Goal: Information Seeking & Learning: Learn about a topic

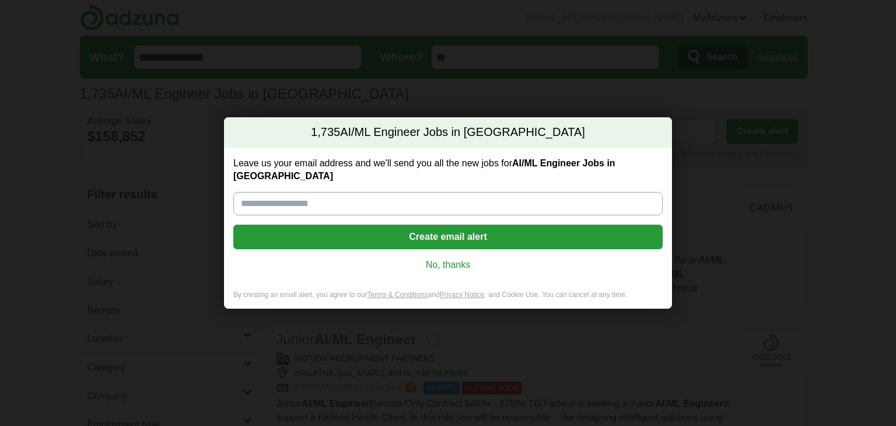
click at [456, 258] on link "No, thanks" at bounding box center [448, 264] width 411 height 13
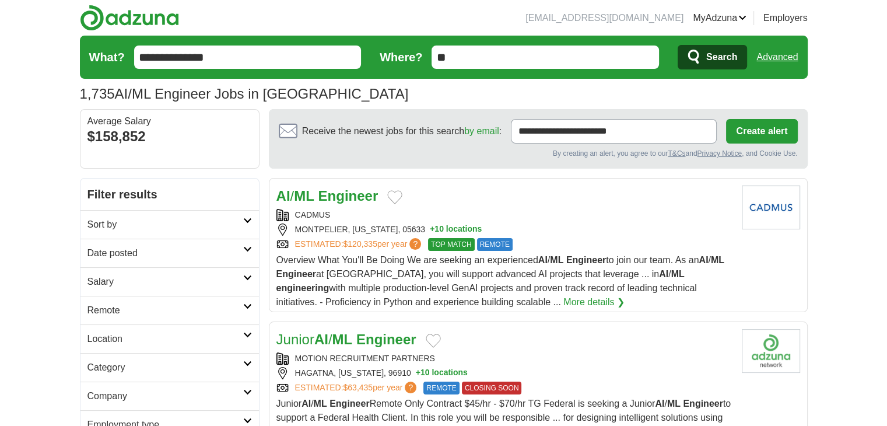
click at [150, 244] on link "Date posted" at bounding box center [169, 253] width 178 height 29
click at [119, 276] on link "Last 24 hours" at bounding box center [169, 281] width 164 height 14
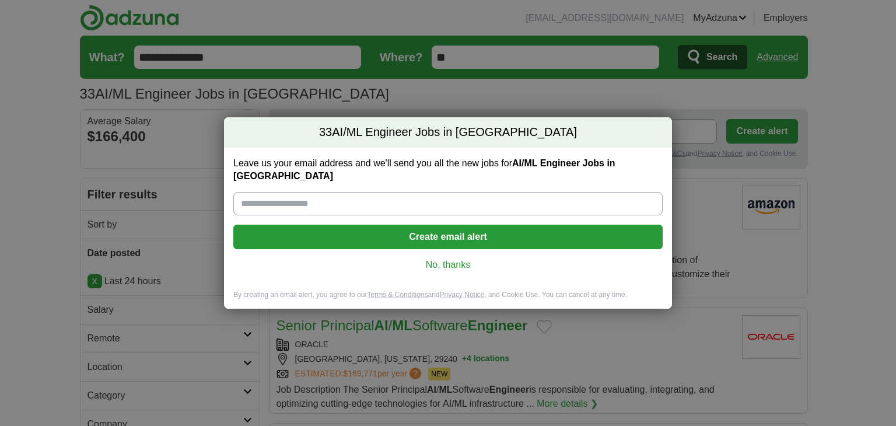
click at [433, 262] on link "No, thanks" at bounding box center [448, 264] width 411 height 13
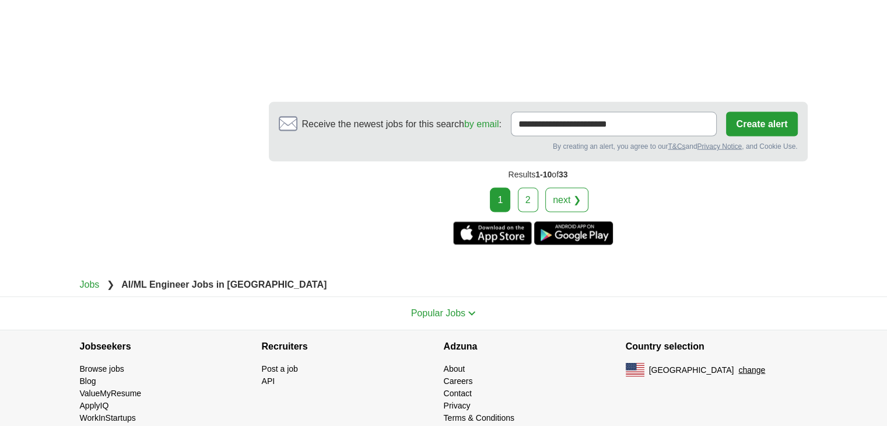
scroll to position [2297, 0]
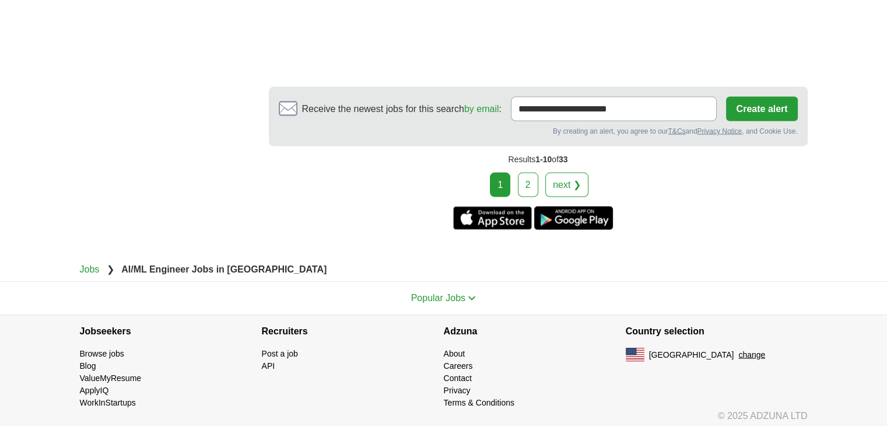
click at [538, 176] on link "2" at bounding box center [528, 185] width 20 height 24
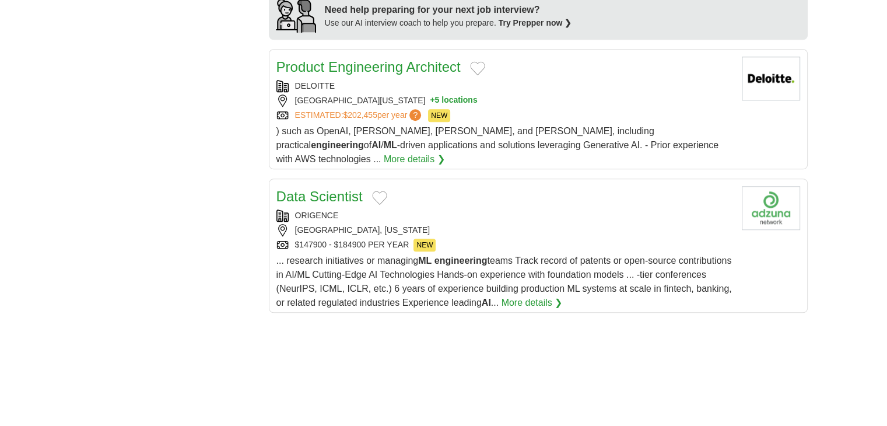
scroll to position [903, 0]
